Goal: Task Accomplishment & Management: Manage account settings

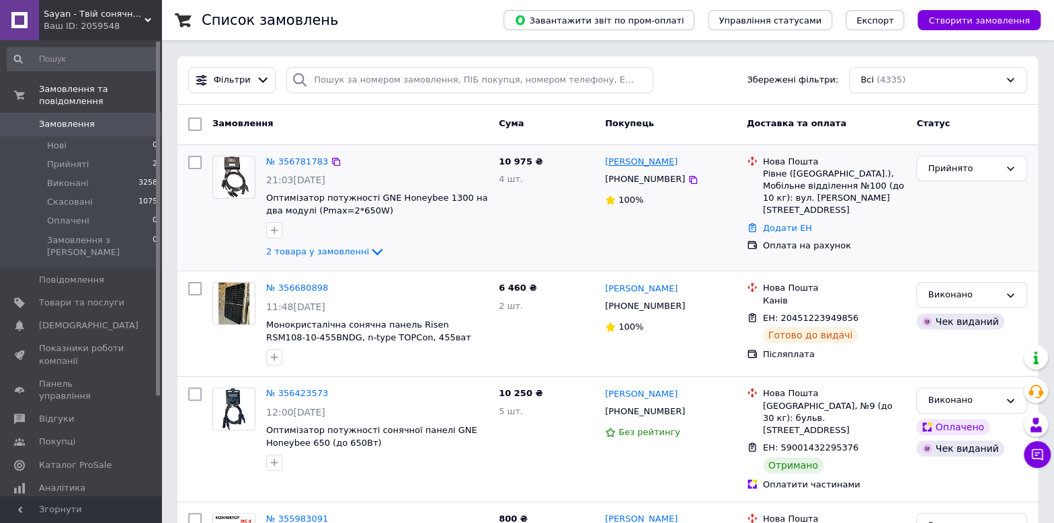
drag, startPoint x: 686, startPoint y: 161, endPoint x: 633, endPoint y: 163, distance: 53.1
click at [633, 163] on div "[PERSON_NAME]" at bounding box center [670, 162] width 134 height 15
click at [43, 118] on span "Замовлення" at bounding box center [67, 124] width 56 height 12
click at [157, 95] on div at bounding box center [158, 219] width 4 height 354
click at [158, 89] on div at bounding box center [158, 219] width 4 height 354
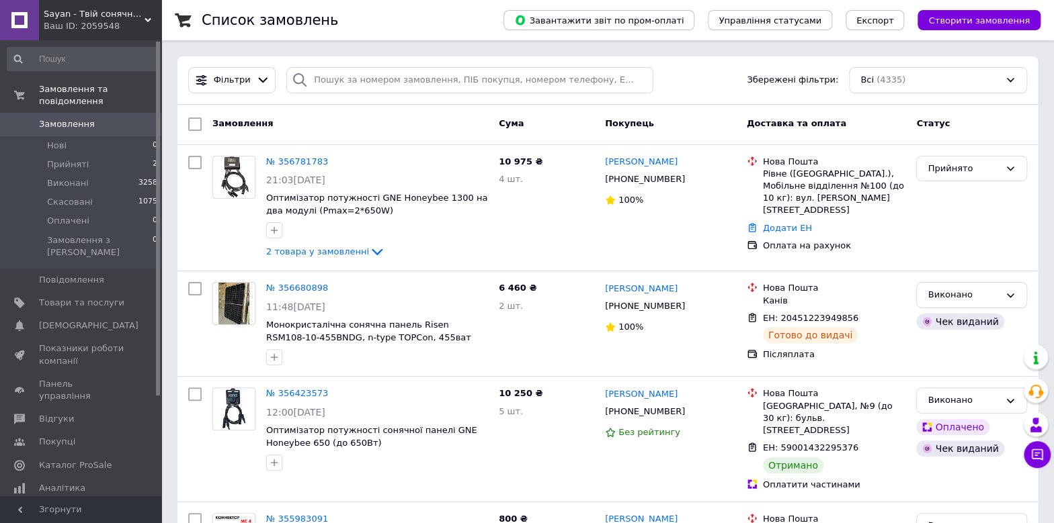
drag, startPoint x: 158, startPoint y: 89, endPoint x: 158, endPoint y: 79, distance: 10.8
click at [158, 79] on div at bounding box center [158, 219] width 4 height 354
click at [437, 403] on div "№ 356423573 12:00, 09.08.2025 Оптимізатор потужності сонячної панелі GNE Honeyb…" at bounding box center [377, 429] width 233 height 94
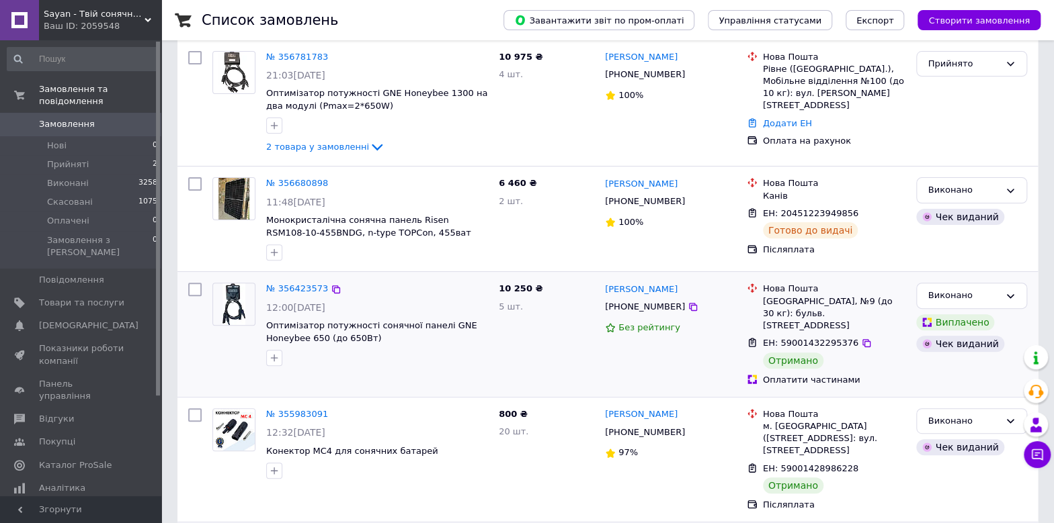
scroll to position [122, 0]
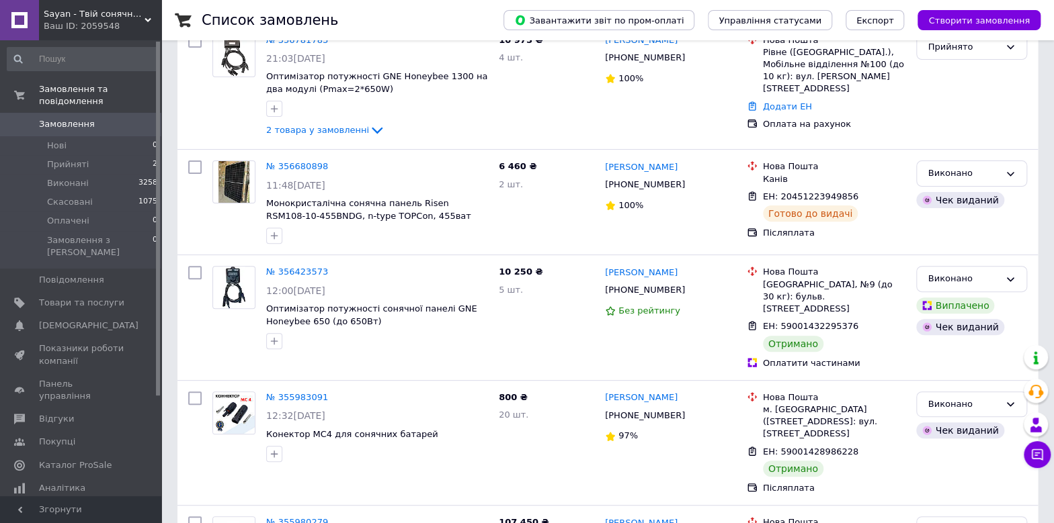
click at [53, 118] on span "Замовлення" at bounding box center [67, 124] width 56 height 12
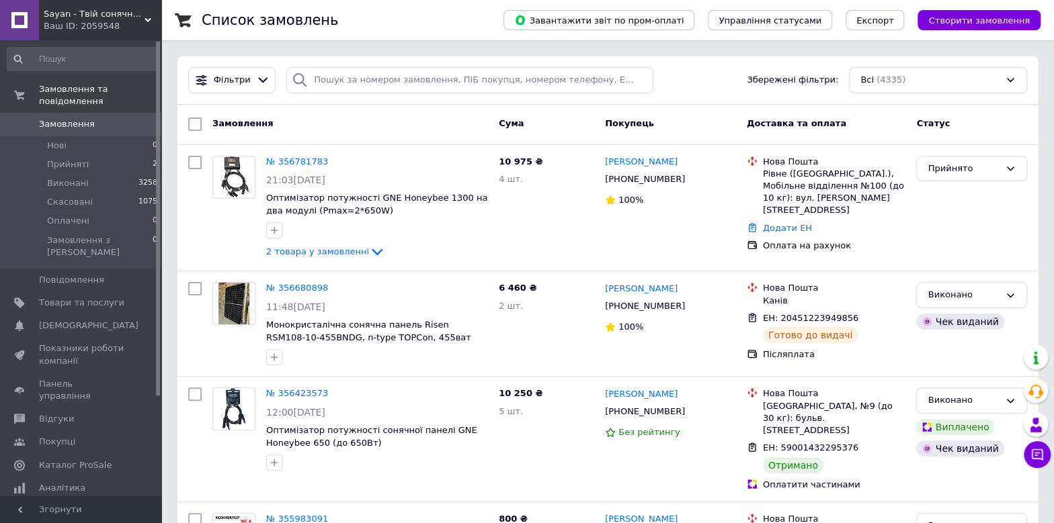
click at [83, 118] on span "Замовлення" at bounding box center [67, 124] width 56 height 12
click at [59, 118] on span "Замовлення" at bounding box center [67, 124] width 56 height 12
drag, startPoint x: 685, startPoint y: 161, endPoint x: 634, endPoint y: 161, distance: 50.4
click at [634, 161] on div "[PERSON_NAME]" at bounding box center [670, 162] width 134 height 15
copy link "[PERSON_NAME]"
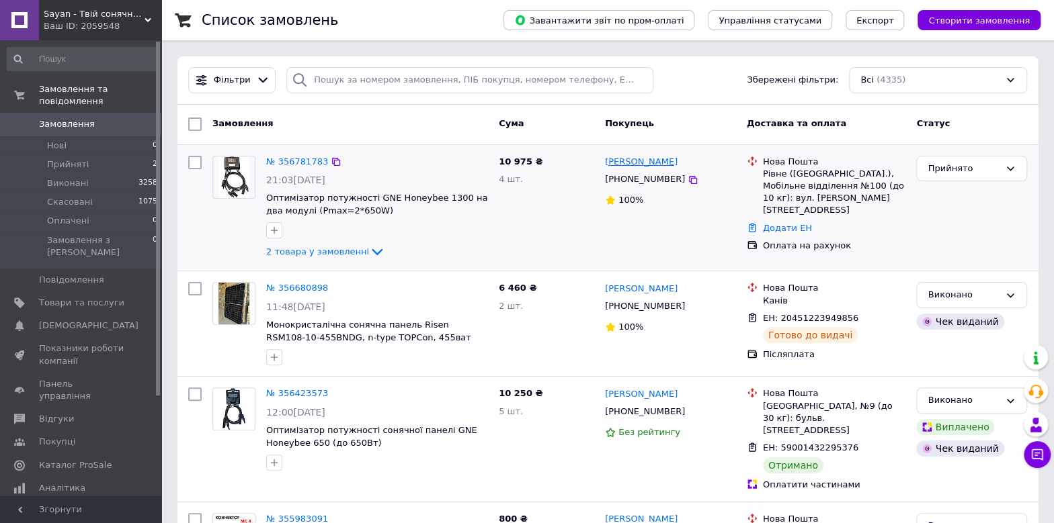
copy link "[PERSON_NAME]"
